Goal: Task Accomplishment & Management: Manage account settings

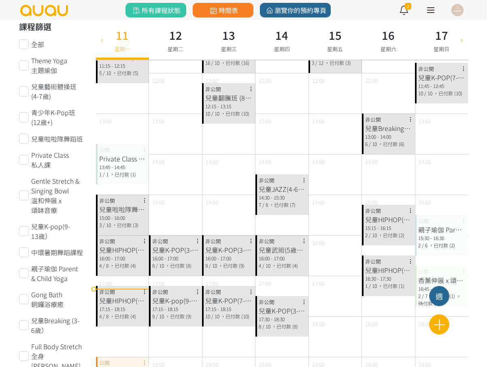
scroll to position [101, 0]
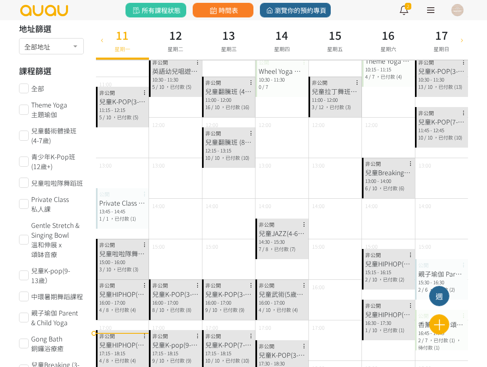
click at [123, 120] on span "，已付款 (5)" at bounding box center [125, 116] width 26 height 7
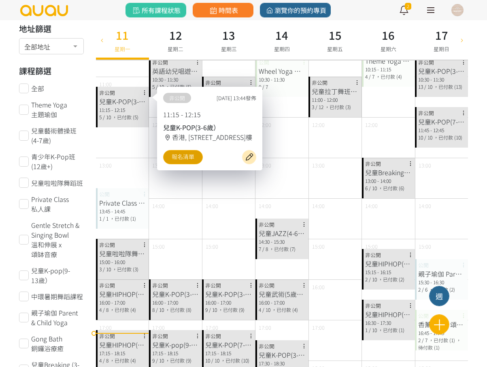
click at [179, 163] on link "報名清單" at bounding box center [183, 157] width 40 height 14
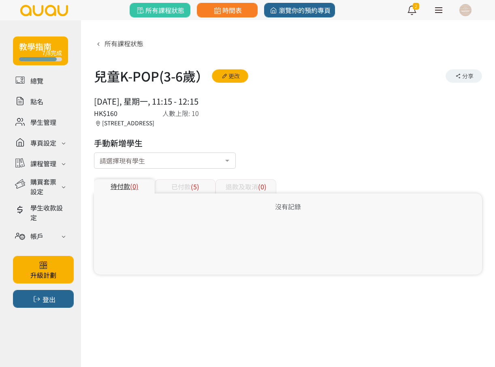
click at [177, 180] on div "已付款 (5)" at bounding box center [185, 186] width 61 height 14
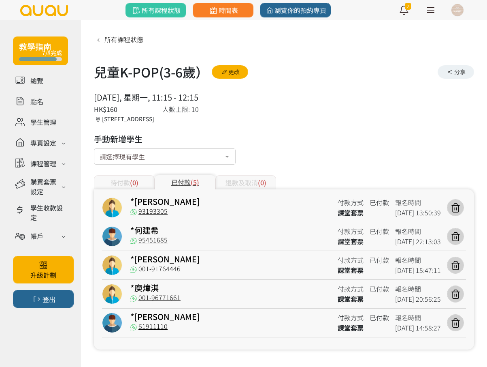
scroll to position [5, 0]
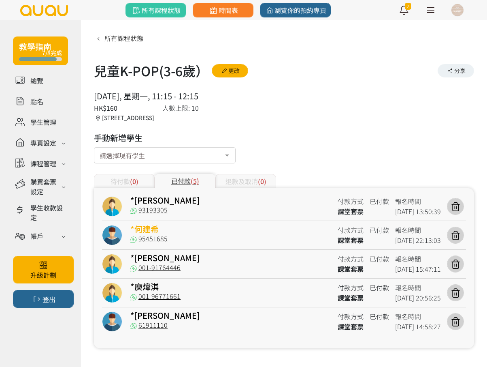
click at [154, 225] on link "*何建希" at bounding box center [144, 229] width 28 height 12
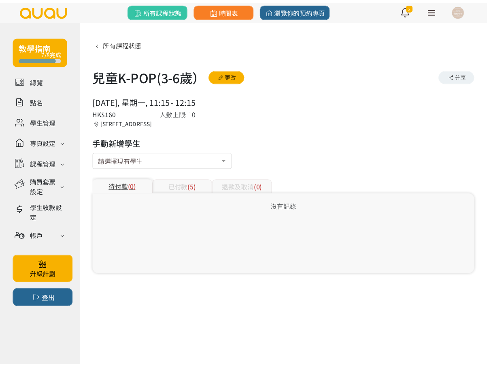
scroll to position [5, 0]
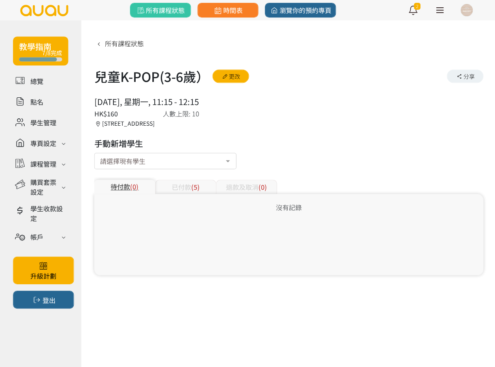
click at [181, 184] on div "已付款 (5)" at bounding box center [185, 186] width 61 height 14
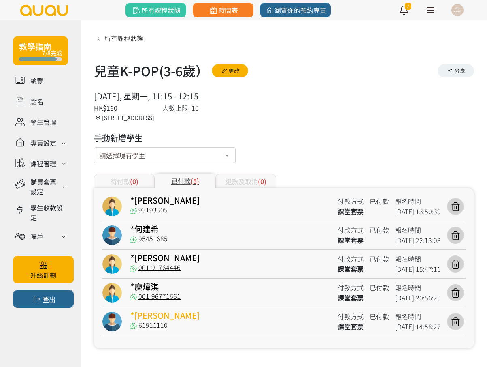
click at [159, 313] on link "*Oswin Ho" at bounding box center [164, 315] width 69 height 12
click at [158, 314] on link "*Oswin Ho" at bounding box center [164, 315] width 69 height 12
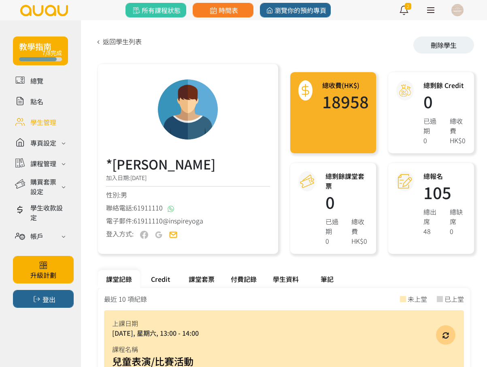
drag, startPoint x: 179, startPoint y: 159, endPoint x: 116, endPoint y: 165, distance: 63.1
click at [116, 165] on h3 "*[PERSON_NAME]" at bounding box center [173, 163] width 134 height 19
copy h3 "[PERSON_NAME]"
click at [152, 195] on div "性別: 男" at bounding box center [188, 195] width 164 height 10
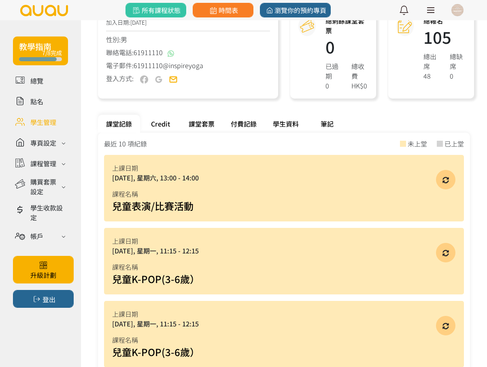
scroll to position [152, 0]
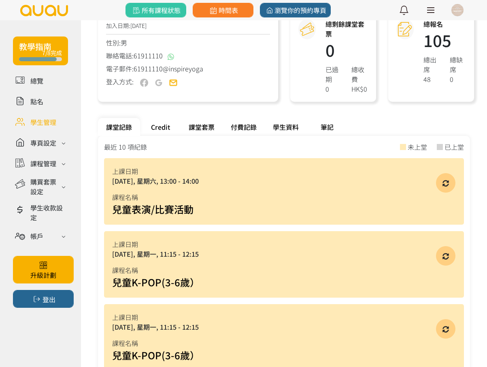
click at [245, 124] on div "付費記錄" at bounding box center [244, 127] width 42 height 18
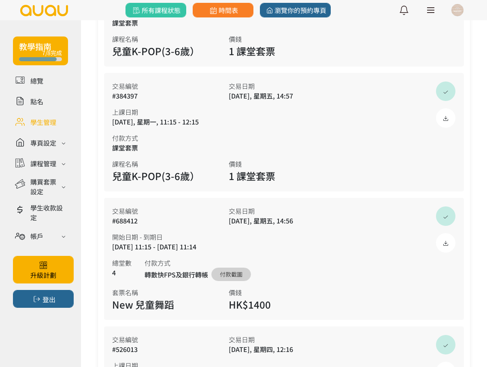
scroll to position [1242, 0]
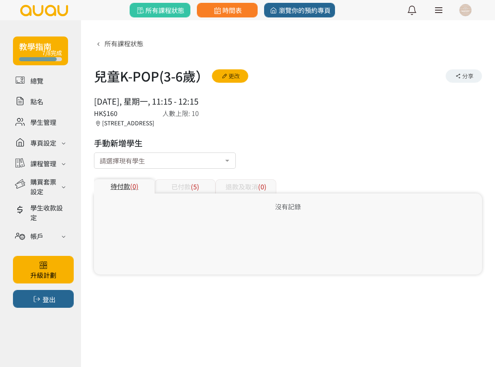
drag, startPoint x: 194, startPoint y: 183, endPoint x: 183, endPoint y: 184, distance: 10.5
click at [193, 184] on span "(5)" at bounding box center [195, 186] width 9 height 10
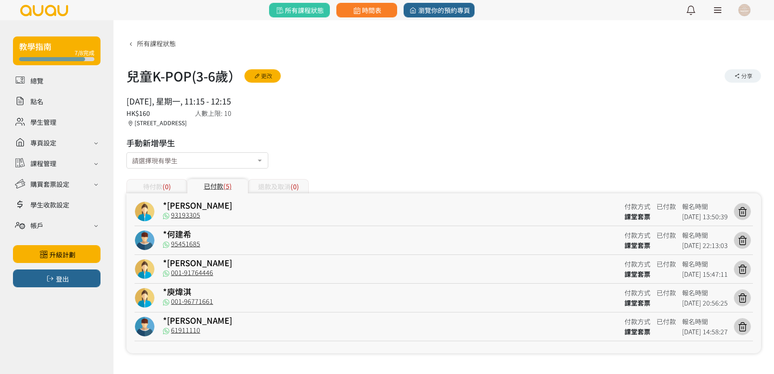
click at [495, 11] on link at bounding box center [717, 10] width 20 height 20
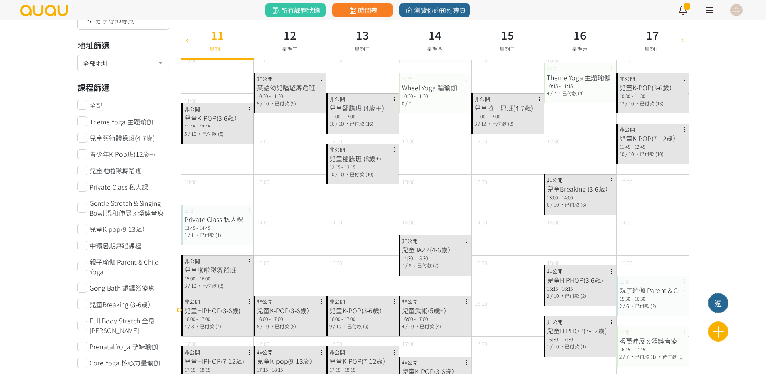
scroll to position [101, 0]
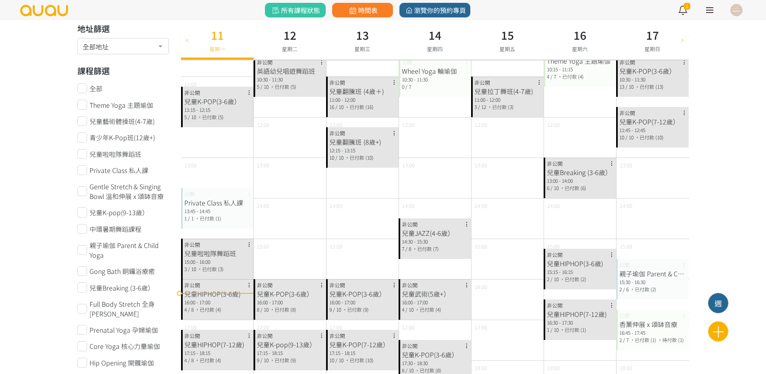
click at [588, 278] on div "2 / 10 ，已付款 (2)" at bounding box center [580, 278] width 66 height 7
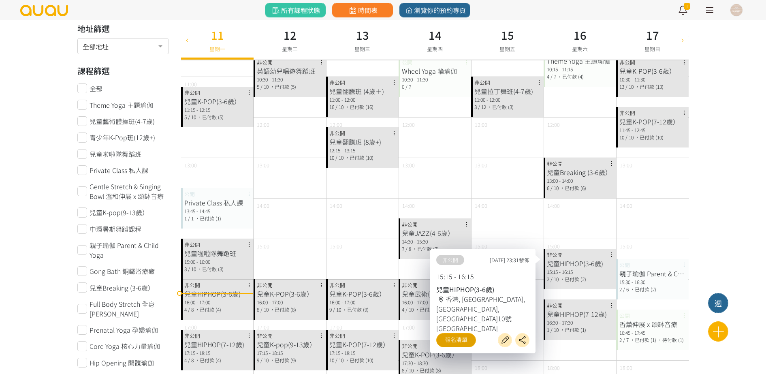
click at [448, 333] on link "報名清單" at bounding box center [456, 340] width 40 height 14
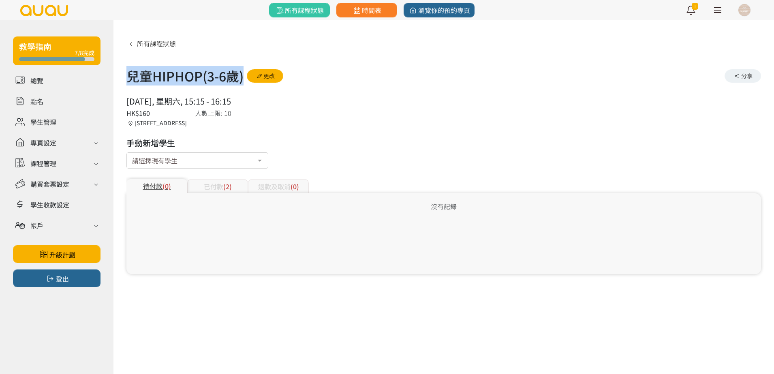
drag, startPoint x: 132, startPoint y: 77, endPoint x: 243, endPoint y: 77, distance: 110.6
click at [243, 77] on h1 "兒童HIPHOP(3-6歲)" at bounding box center [184, 75] width 117 height 19
copy h1 "兒童HIPHOP(3-6歲)"
click at [216, 186] on div "已付款 (2)" at bounding box center [217, 186] width 61 height 14
